Goal: Complete application form

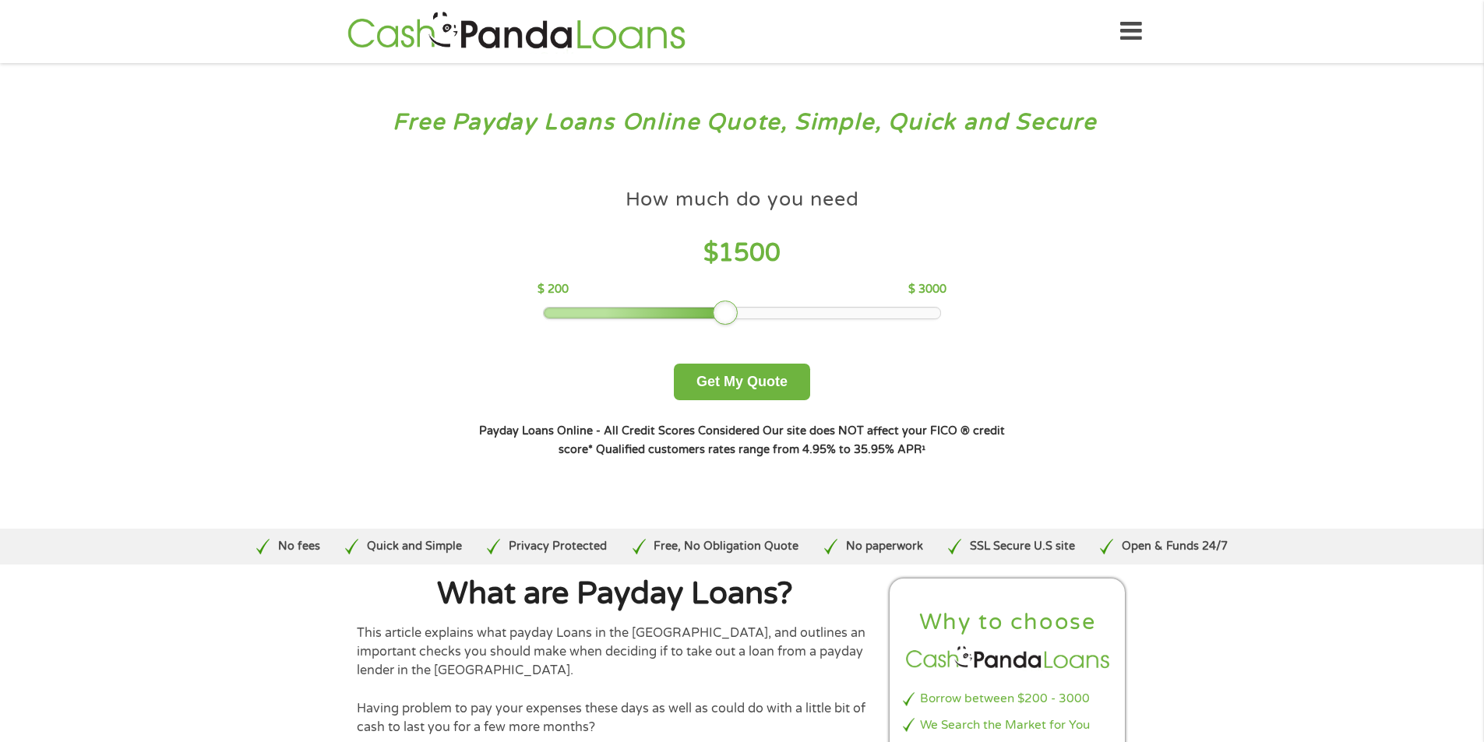
drag, startPoint x: 656, startPoint y: 308, endPoint x: 731, endPoint y: 317, distance: 75.3
click at [731, 317] on div at bounding box center [725, 313] width 25 height 25
click at [744, 380] on button "Get My Quote" at bounding box center [742, 382] width 136 height 37
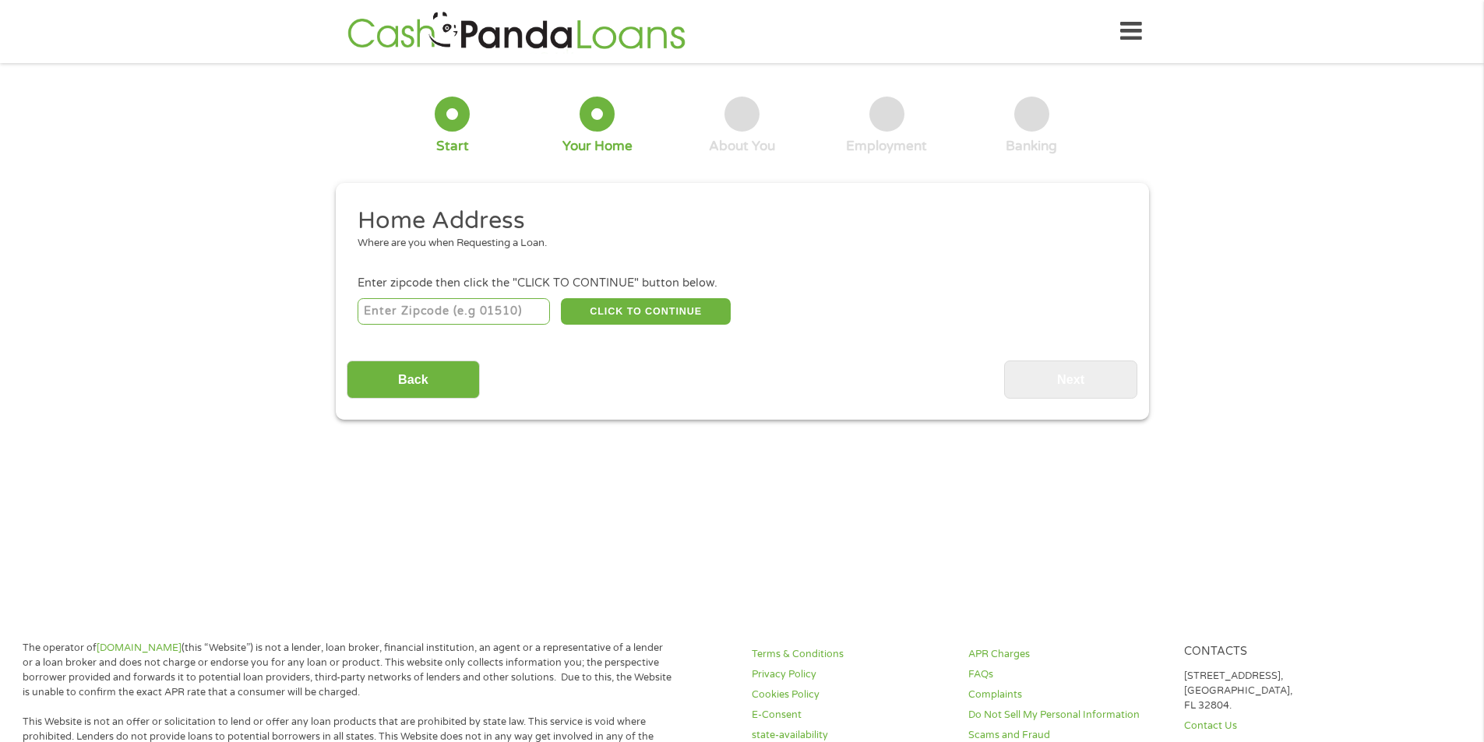
click at [386, 310] on input "number" at bounding box center [454, 311] width 192 height 26
type input "73114"
click at [666, 310] on button "CLICK TO CONTINUE" at bounding box center [646, 311] width 170 height 26
type input "73114"
type input "[US_STATE][GEOGRAPHIC_DATA]"
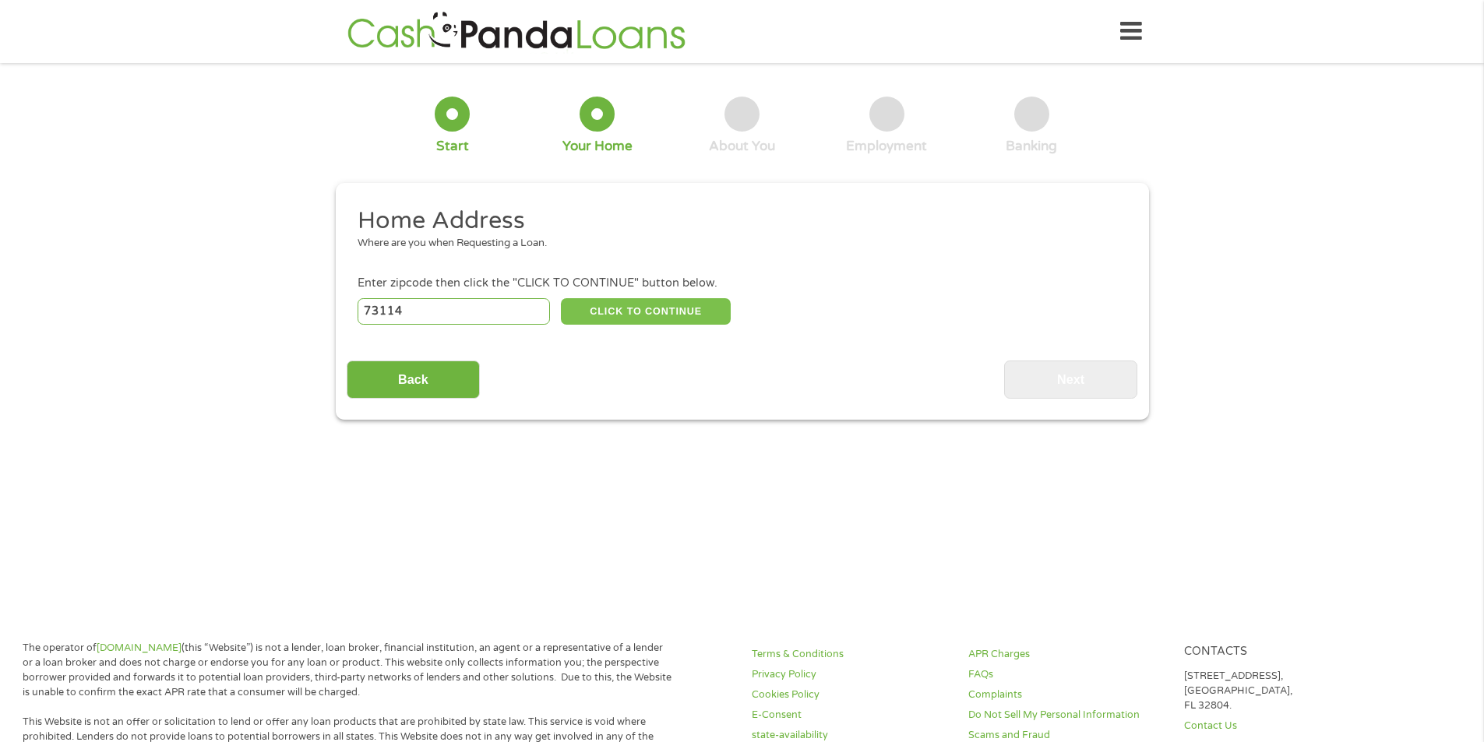
select select "[US_STATE]"
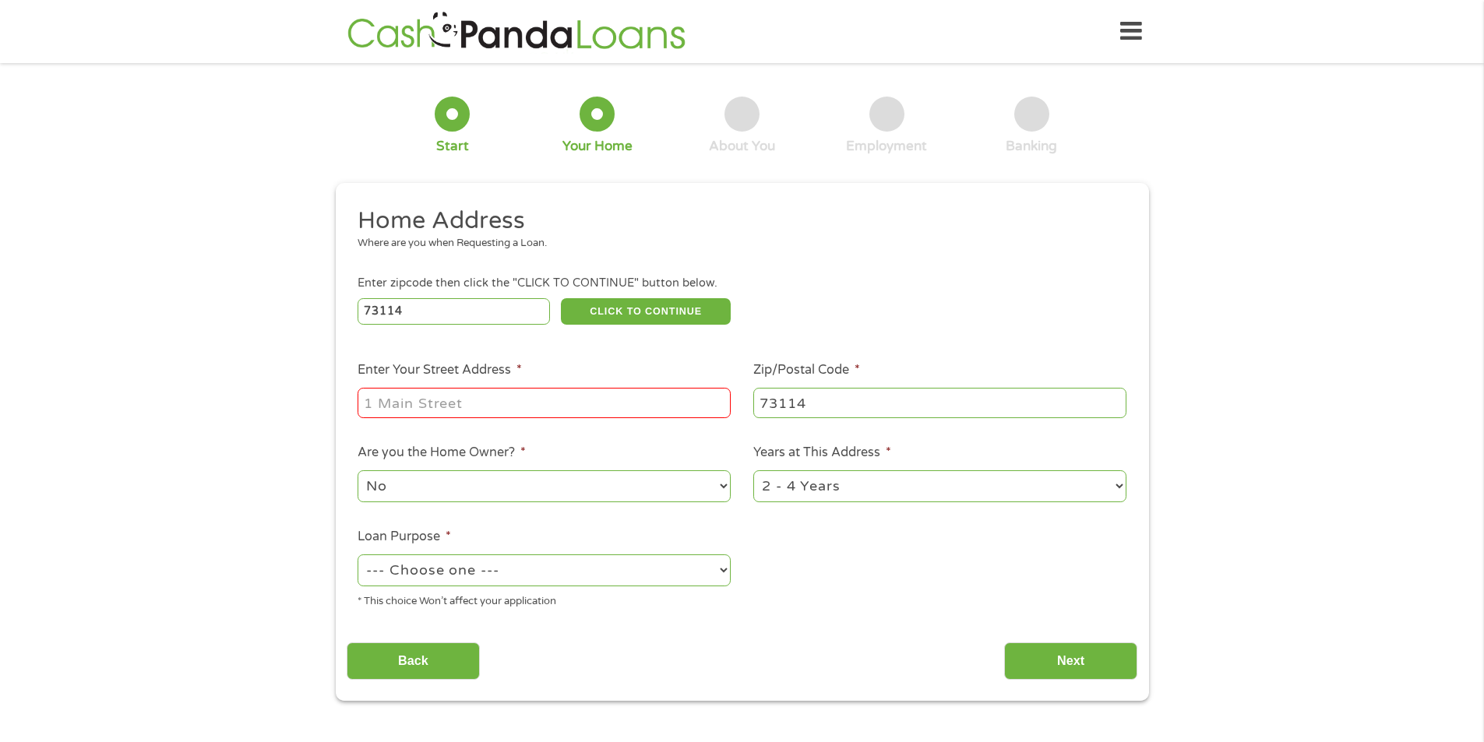
click at [396, 404] on input "Enter Your Street Address *" at bounding box center [544, 403] width 373 height 30
type input "[STREET_ADDRESS]"
click at [851, 483] on select "1 Year or less 1 - 2 Years 2 - 4 Years Over 4 Years" at bounding box center [939, 486] width 373 height 32
select select "12months"
click at [753, 470] on select "1 Year or less 1 - 2 Years 2 - 4 Years Over 4 Years" at bounding box center [939, 486] width 373 height 32
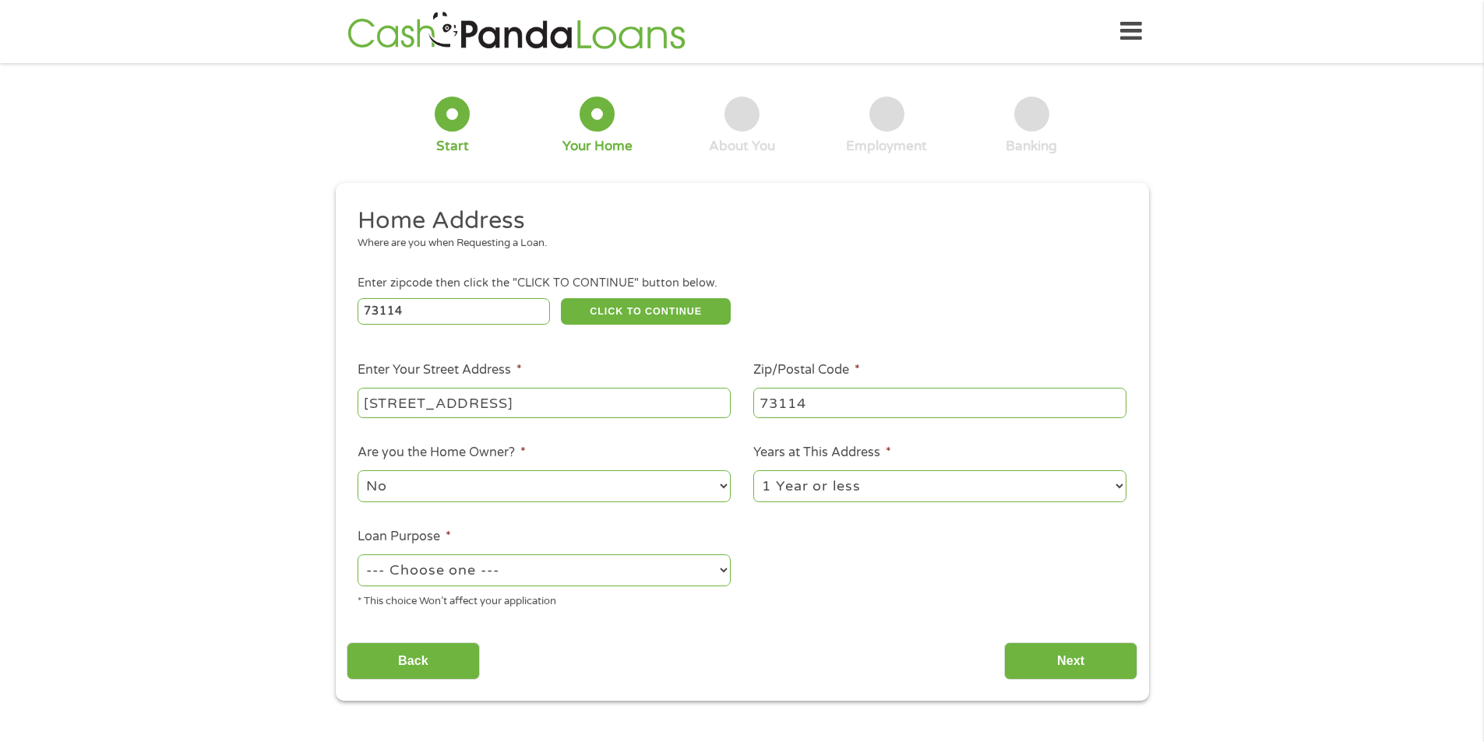
click at [448, 573] on select "--- Choose one --- Pay Bills Debt Consolidation Home Improvement Major Purchase…" at bounding box center [544, 571] width 373 height 32
click at [358, 555] on select "--- Choose one --- Pay Bills Debt Consolidation Home Improvement Major Purchase…" at bounding box center [544, 571] width 373 height 32
click at [462, 565] on select "--- Choose one --- Pay Bills Debt Consolidation Home Improvement Major Purchase…" at bounding box center [544, 571] width 373 height 32
select select "majorpurchase"
click at [358, 555] on select "--- Choose one --- Pay Bills Debt Consolidation Home Improvement Major Purchase…" at bounding box center [544, 571] width 373 height 32
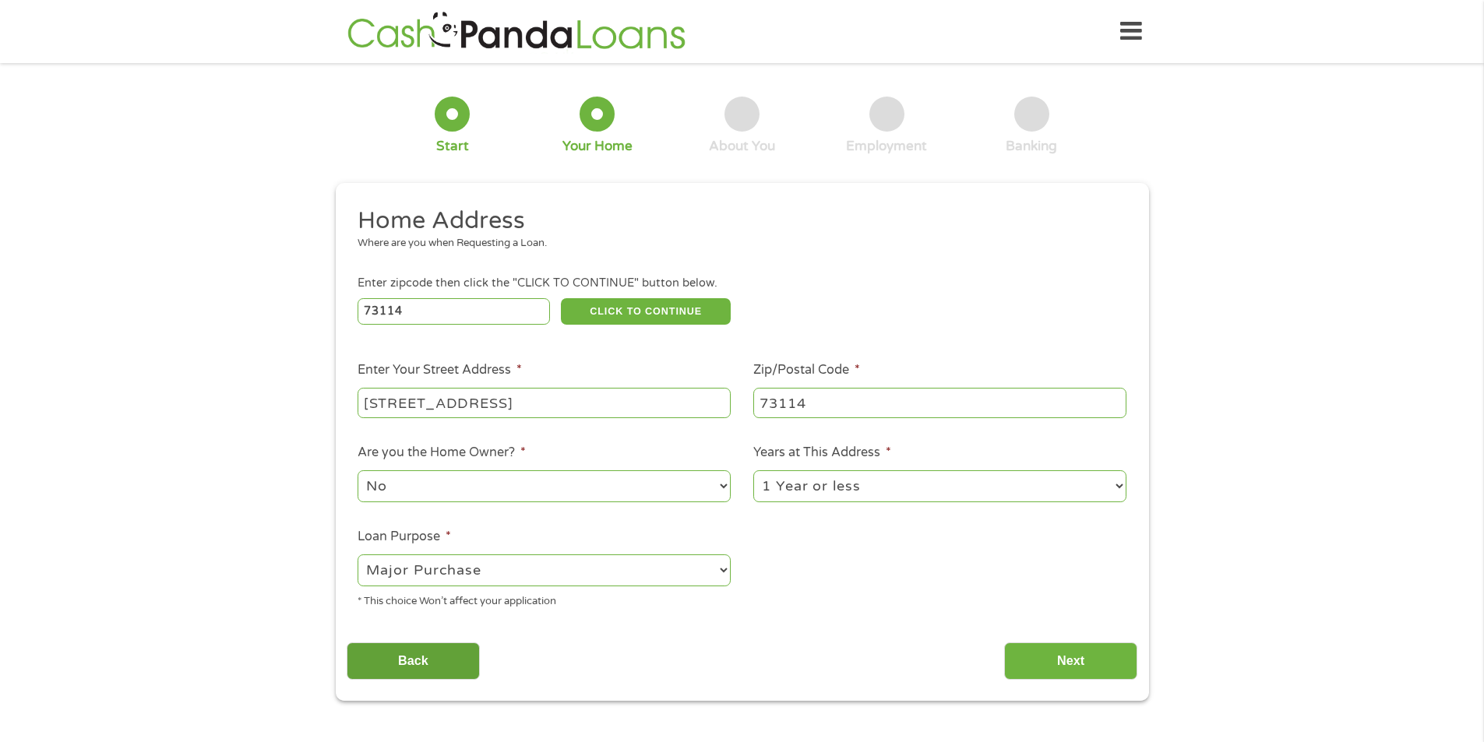
click at [427, 658] on input "Back" at bounding box center [413, 662] width 133 height 38
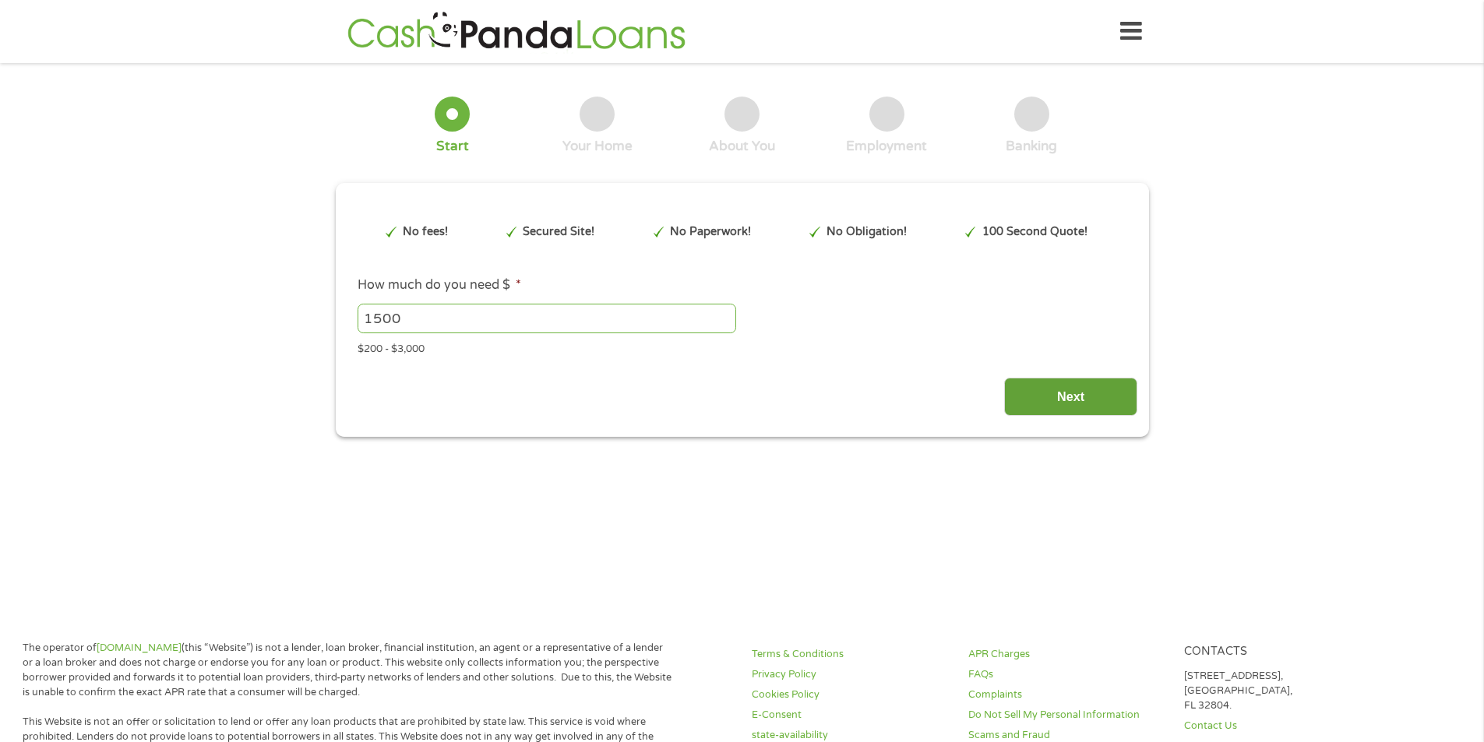
click at [1062, 395] on input "Next" at bounding box center [1070, 397] width 133 height 38
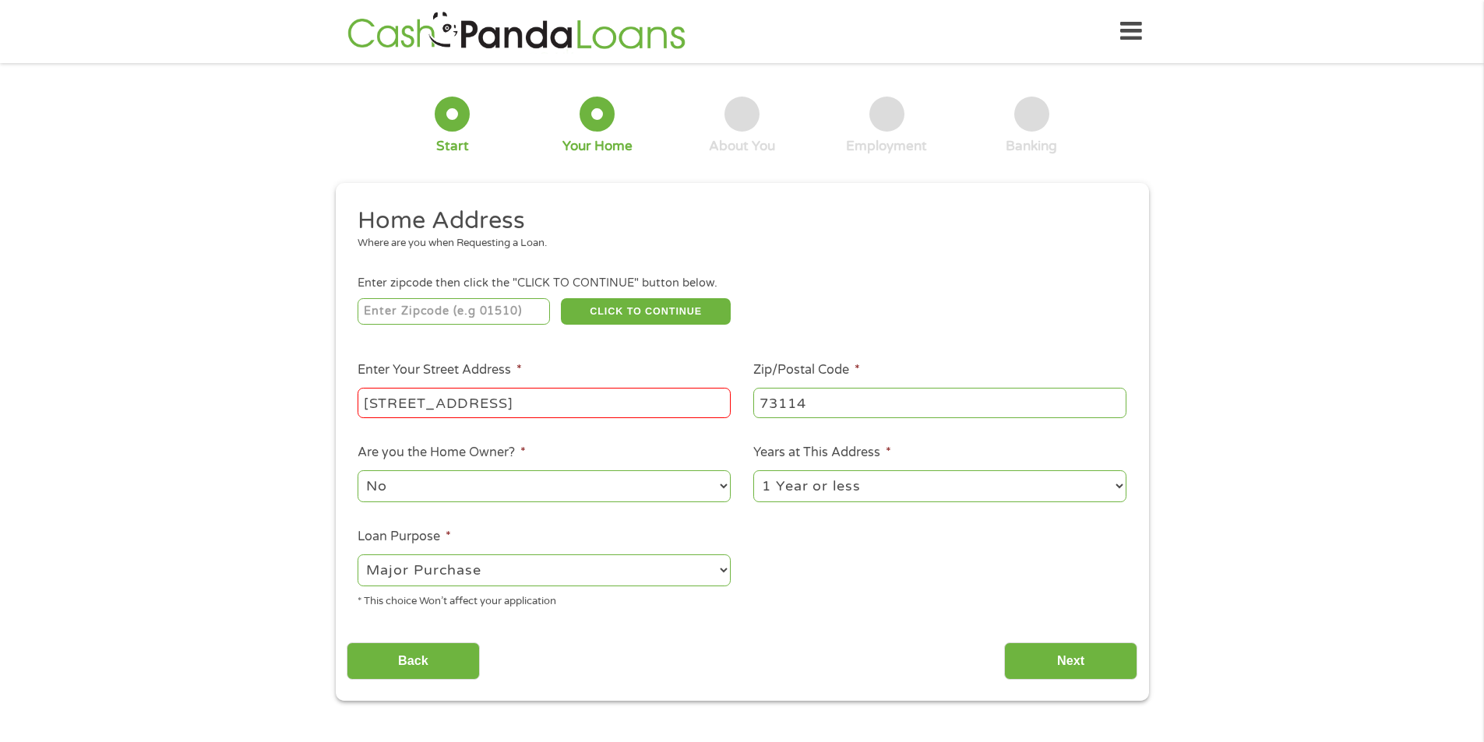
click at [538, 400] on input "[STREET_ADDRESS]" at bounding box center [544, 403] width 373 height 30
type input "[STREET_ADDRESS][PERSON_NAME]"
click at [1061, 652] on input "Next" at bounding box center [1070, 662] width 133 height 38
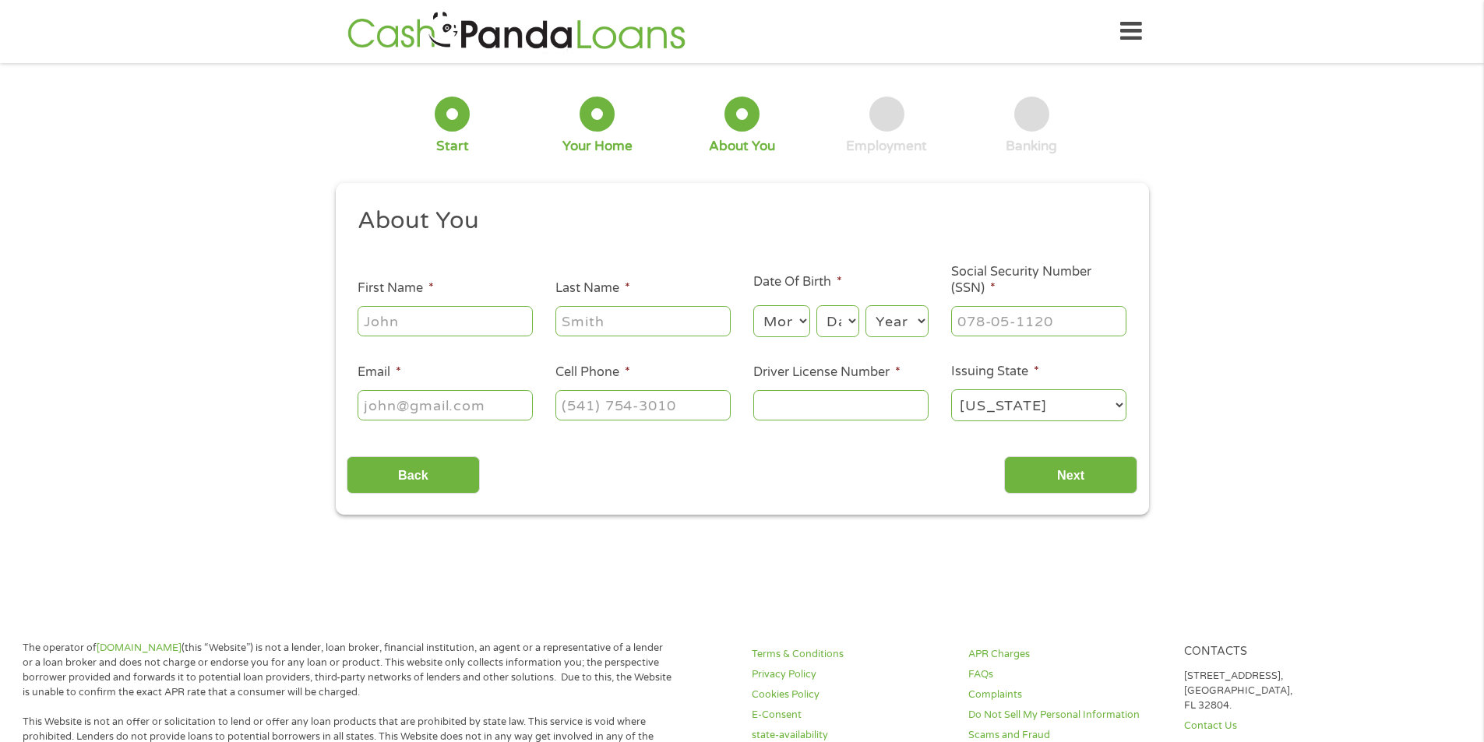
click at [395, 320] on input "First Name *" at bounding box center [445, 321] width 175 height 30
type input "[PERSON_NAME]"
type input "Rich"
type input "[EMAIL_ADDRESS][DOMAIN_NAME]"
type input "[PHONE_NUMBER]"
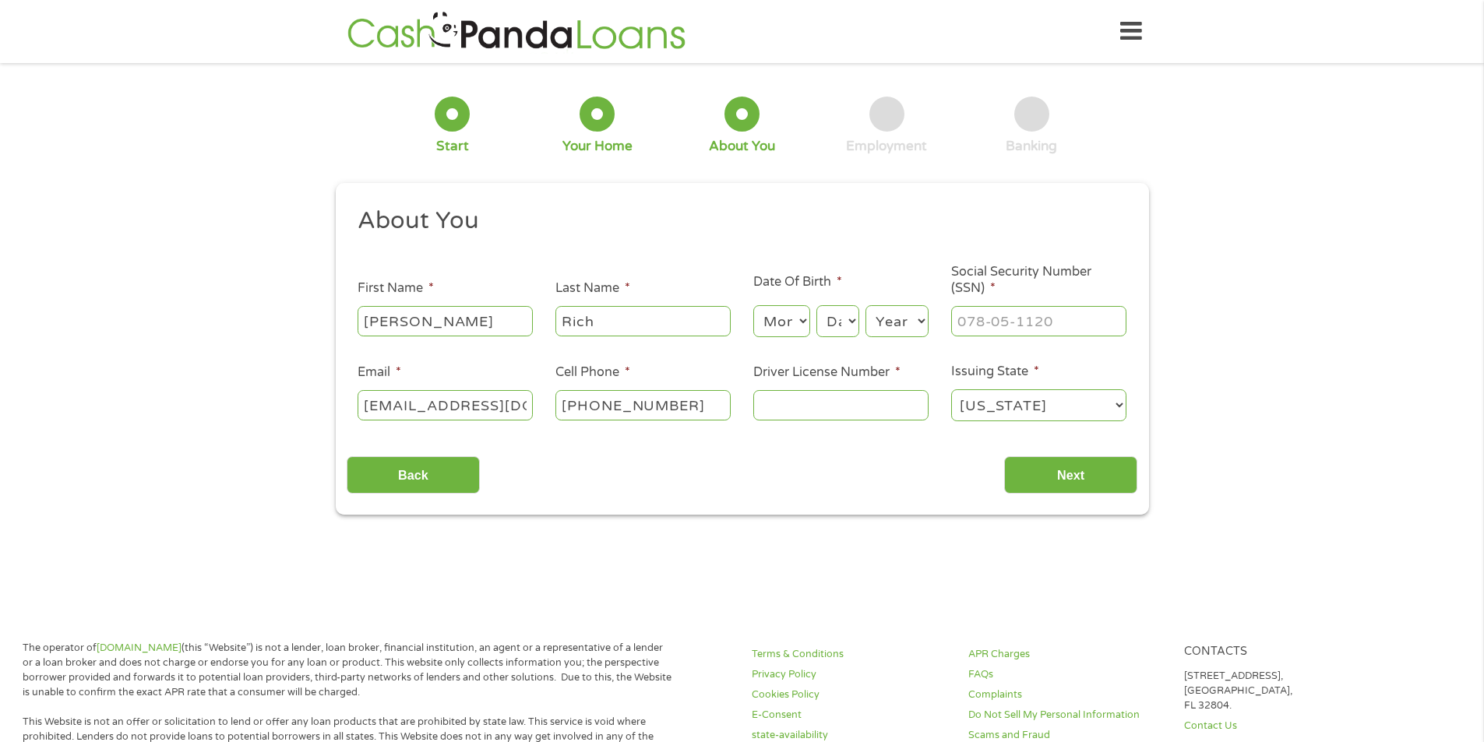
click at [790, 317] on select "Month 1 2 3 4 5 6 7 8 9 10 11 12" at bounding box center [781, 321] width 57 height 32
select select "7"
click at [753, 305] on select "Month 1 2 3 4 5 6 7 8 9 10 11 12" at bounding box center [781, 321] width 57 height 32
click at [841, 318] on select "Day 1 2 3 4 5 6 7 8 9 10 11 12 13 14 15 16 17 18 19 20 21 22 23 24 25 26 27 28 …" at bounding box center [837, 321] width 42 height 32
select select "19"
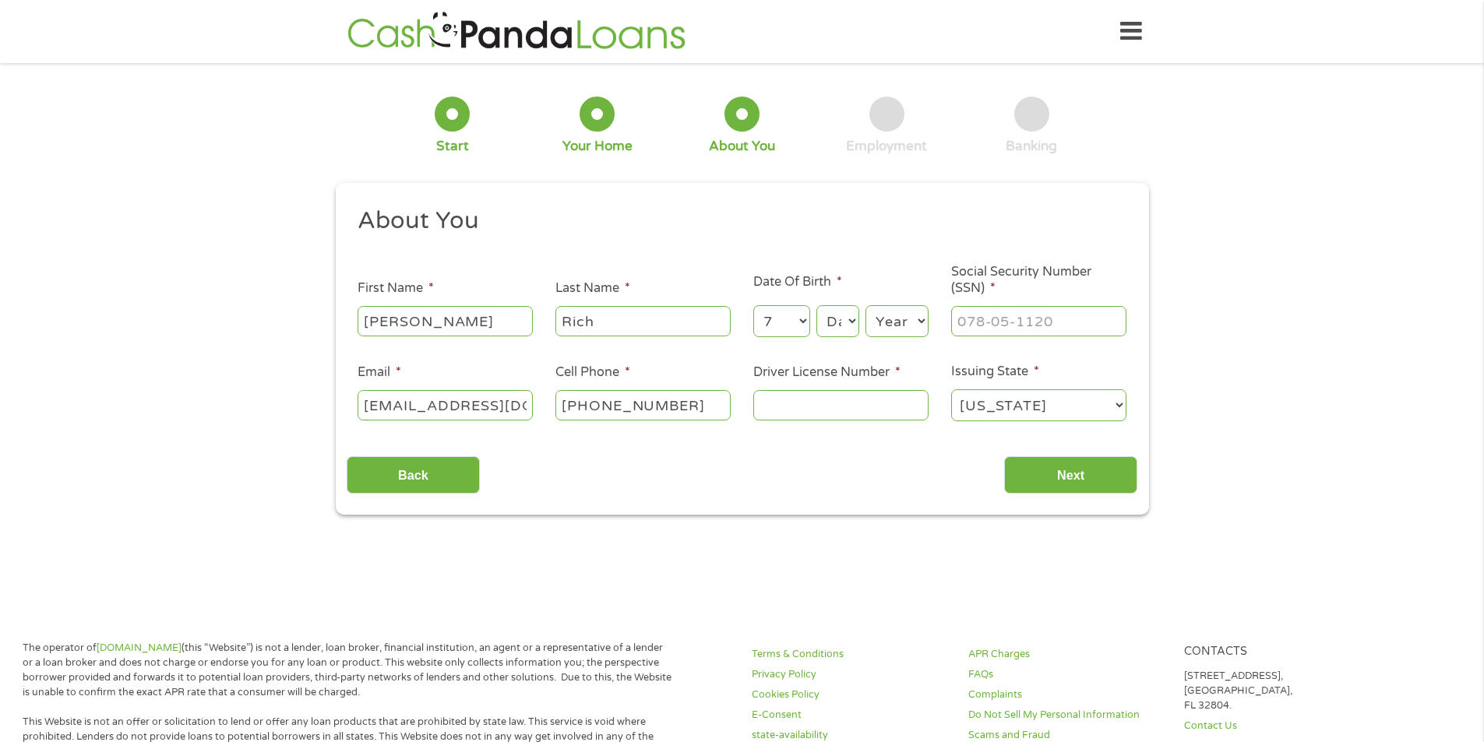
click at [816, 305] on select "Day 1 2 3 4 5 6 7 8 9 10 11 12 13 14 15 16 17 18 19 20 21 22 23 24 25 26 27 28 …" at bounding box center [837, 321] width 42 height 32
click at [990, 322] on input "___-__-____" at bounding box center [1038, 321] width 175 height 30
type input "443-94-7316"
